Goal: Information Seeking & Learning: Find specific fact

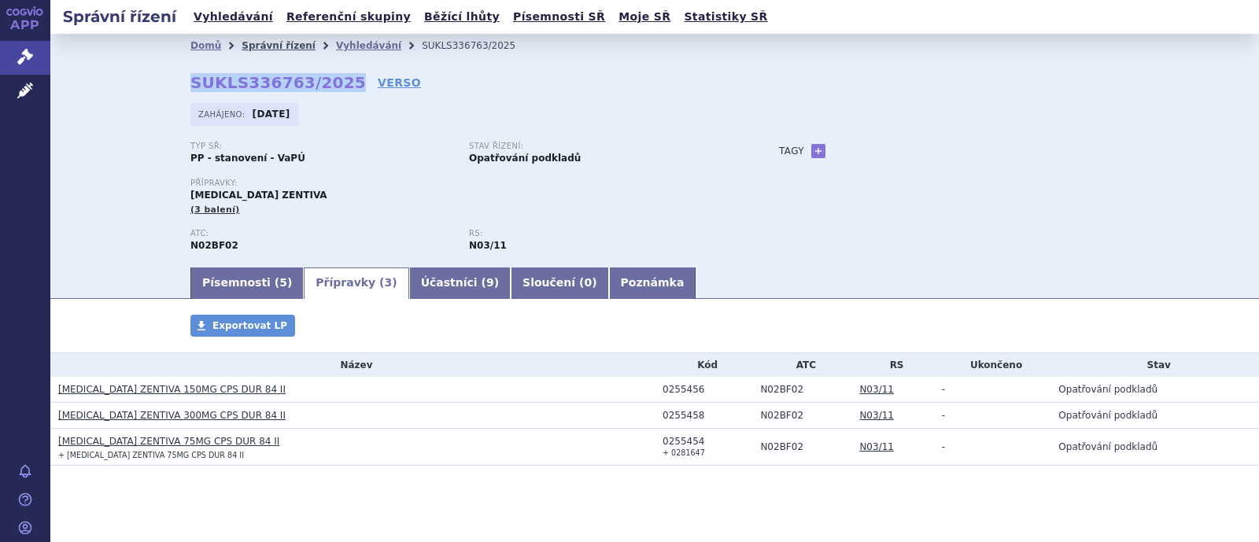
click at [264, 45] on link "Správní řízení" at bounding box center [278, 45] width 74 height 11
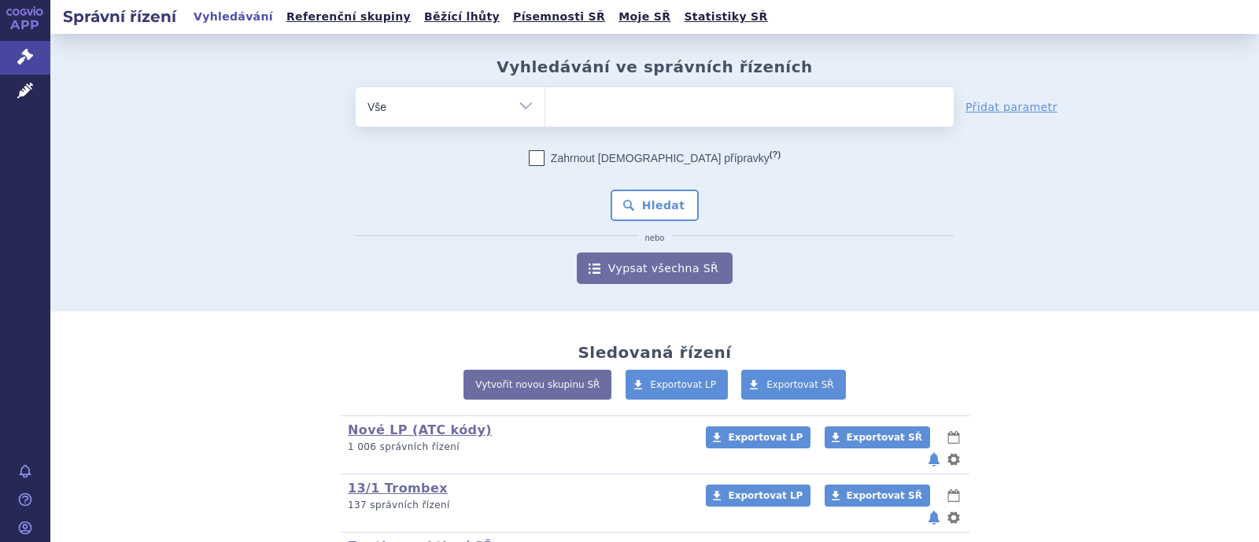
click at [445, 115] on select "Vše Spisová značka Typ SŘ Přípravek/SUKL kód Účastník/Držitel" at bounding box center [450, 104] width 189 height 35
select select "filter-atc-group"
click at [356, 87] on select "Vše Spisová značka Typ SŘ Přípravek/SUKL kód Účastník/Držitel" at bounding box center [450, 104] width 189 height 35
click at [654, 117] on ul at bounding box center [749, 103] width 408 height 33
click at [545, 117] on select at bounding box center [544, 106] width 1 height 39
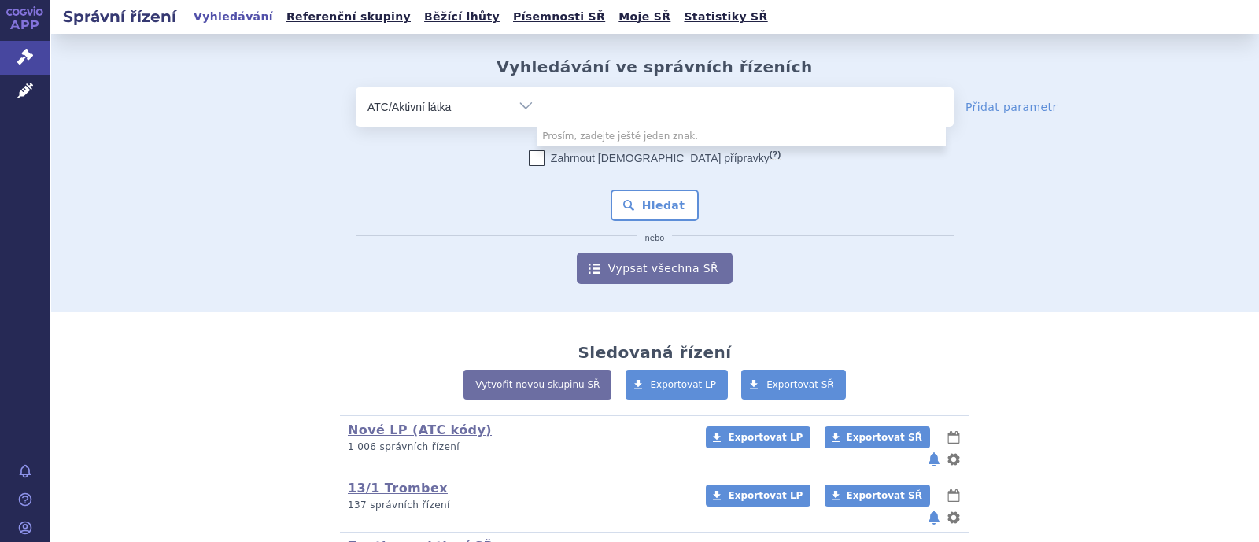
paste input "[MEDICAL_DATA]"
type input "[MEDICAL_DATA]"
select select "[MEDICAL_DATA]"
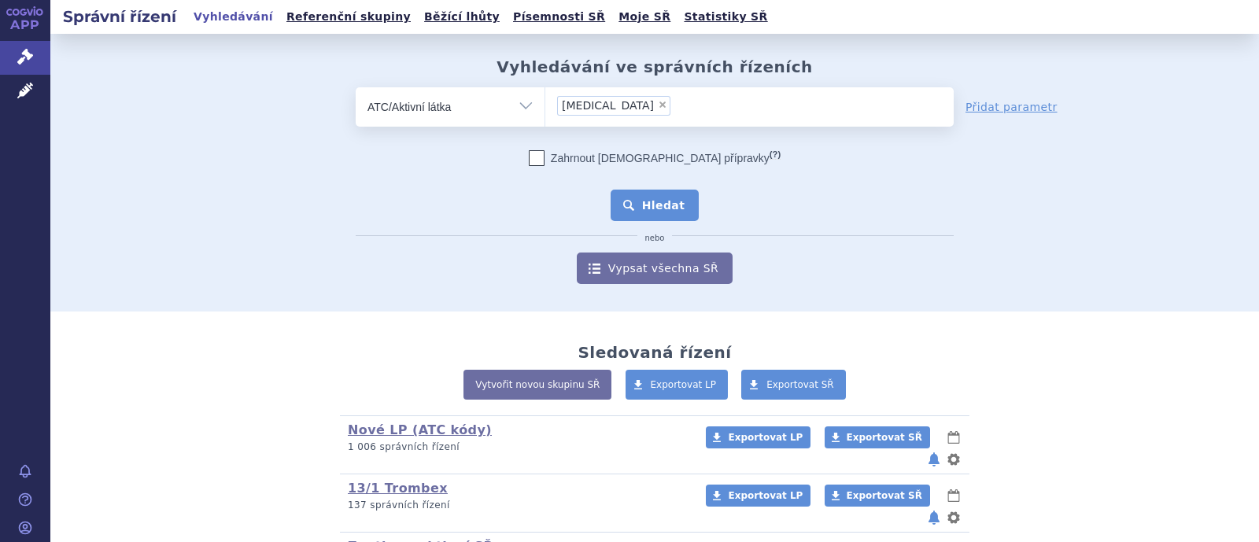
click at [654, 206] on button "Hledat" at bounding box center [654, 205] width 89 height 31
